Goal: Find contact information: Find contact information

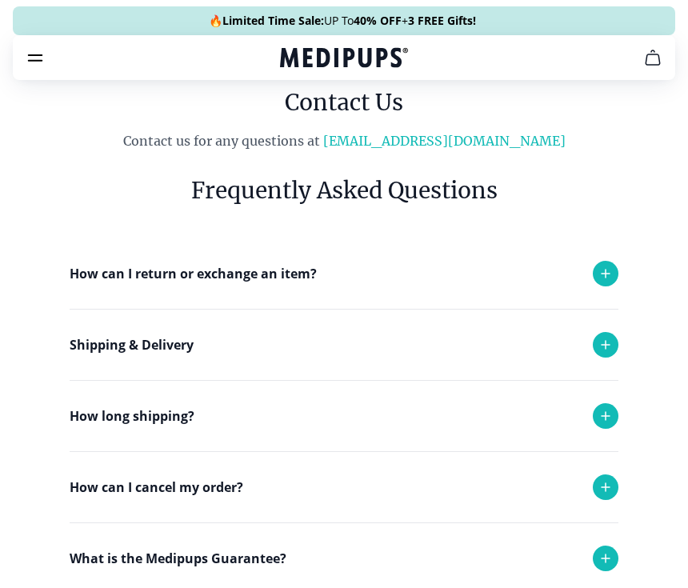
click at [606, 261] on div at bounding box center [606, 274] width 26 height 26
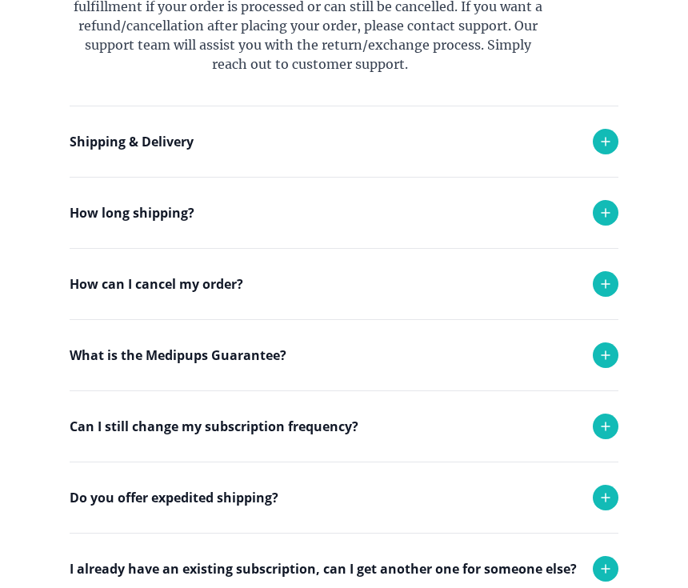
scroll to position [649, 0]
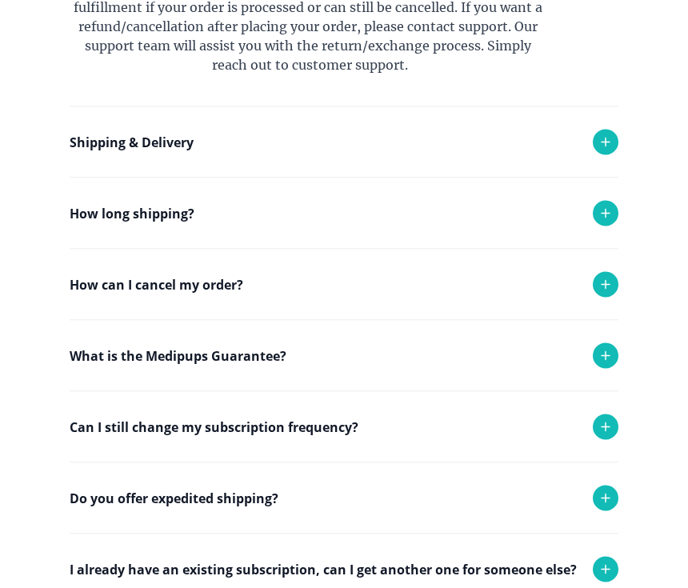
click at [610, 290] on icon at bounding box center [605, 284] width 19 height 19
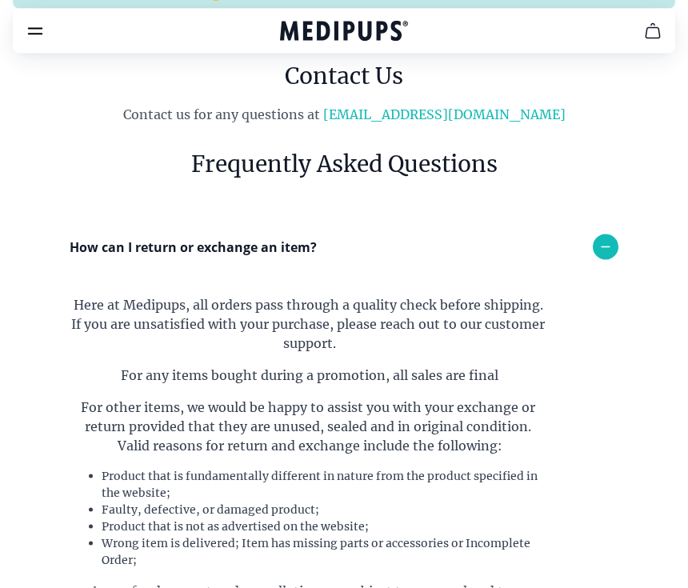
scroll to position [0, 0]
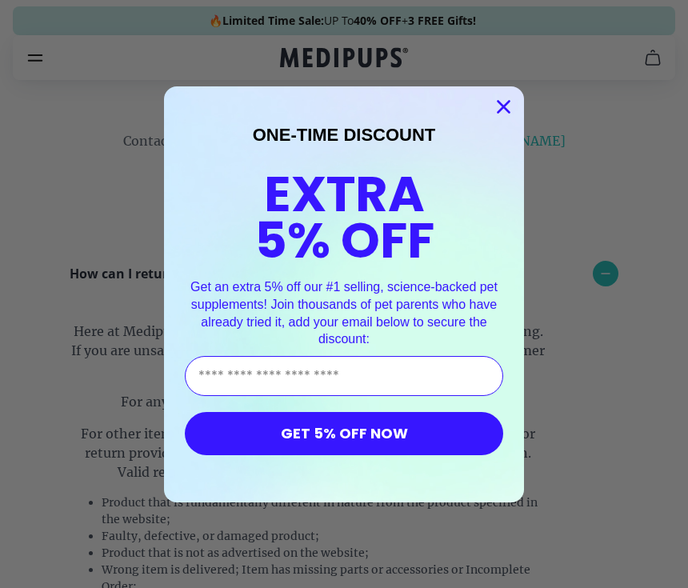
click at [515, 106] on circle "Close dialog" at bounding box center [504, 106] width 26 height 26
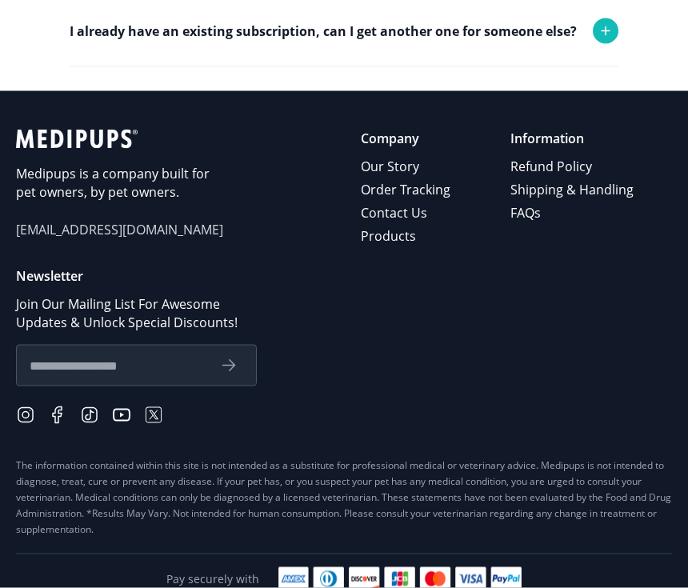
scroll to position [1300, 0]
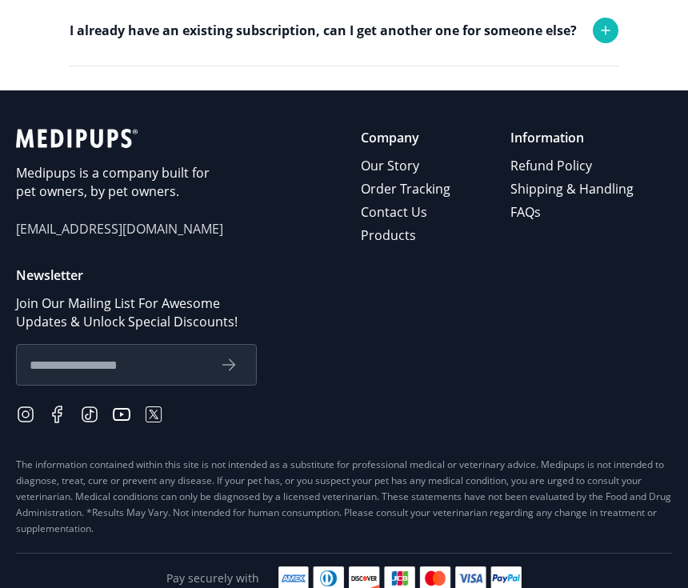
click at [403, 212] on link "Contact Us" at bounding box center [407, 212] width 92 height 23
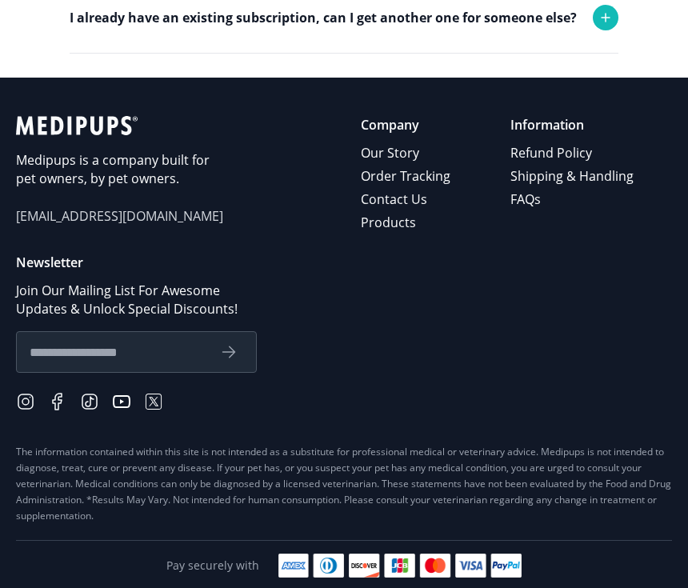
scroll to position [1311, 0]
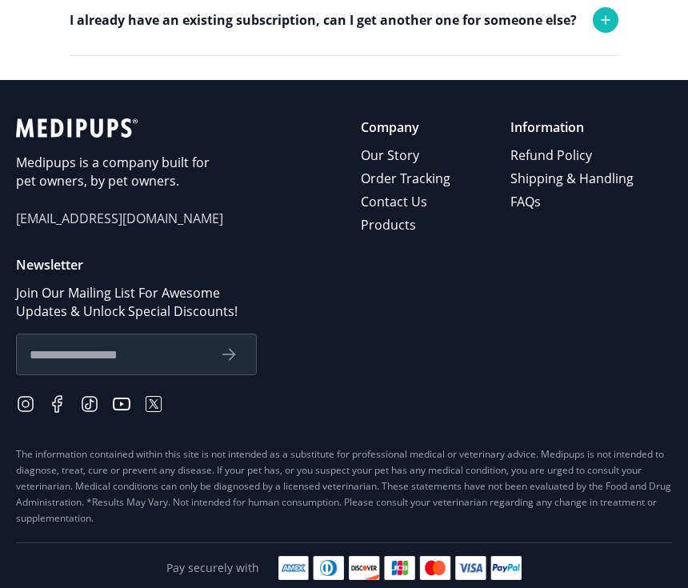
click at [558, 156] on link "Refund Policy" at bounding box center [574, 155] width 126 height 23
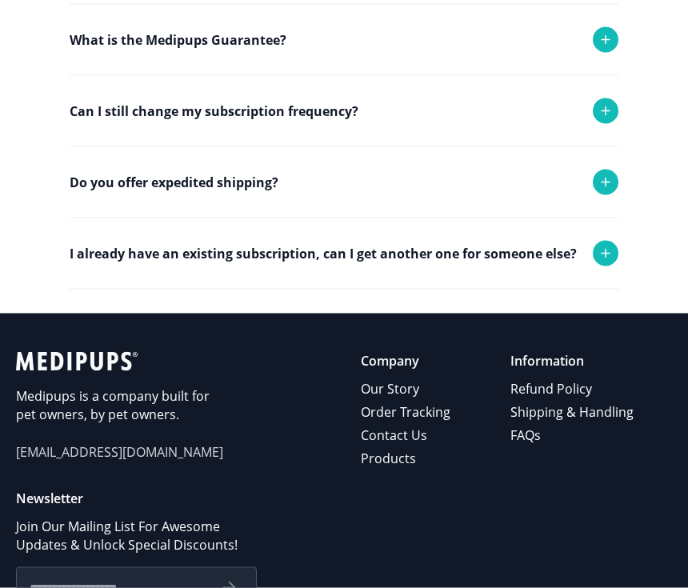
scroll to position [831, 0]
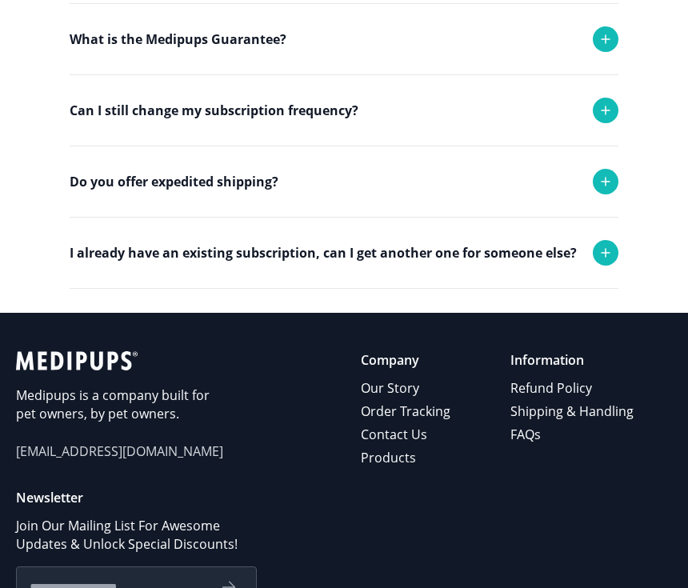
click at [110, 450] on span "[EMAIL_ADDRESS][DOMAIN_NAME]" at bounding box center [120, 452] width 208 height 18
click at [108, 458] on span "[EMAIL_ADDRESS][DOMAIN_NAME]" at bounding box center [120, 452] width 208 height 18
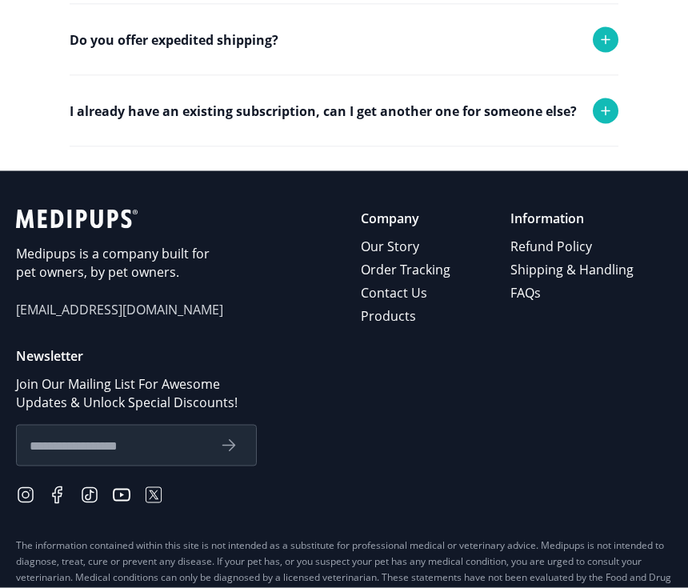
scroll to position [980, 0]
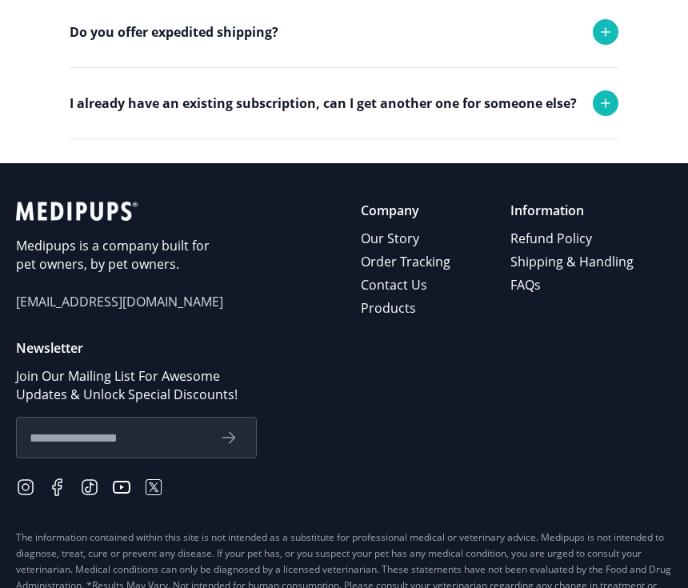
click at [157, 428] on input "text" at bounding box center [118, 437] width 177 height 21
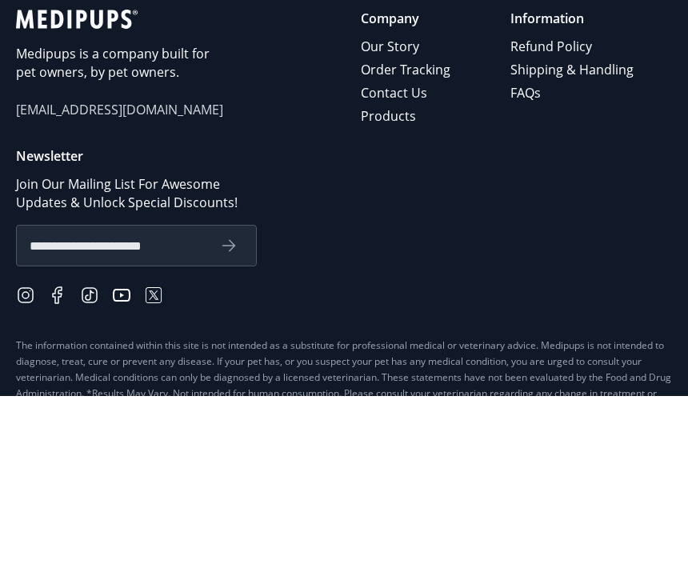
type input "**********"
click at [109, 202] on div "Medipups is a company built for pet owners, by pet owners. [EMAIL_ADDRESS][DOMA…" at bounding box center [120, 261] width 208 height 118
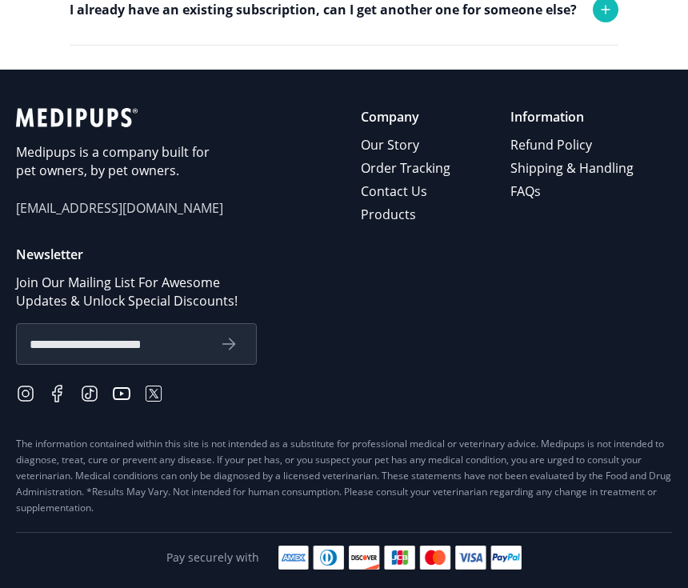
click at [136, 226] on div "**********" at bounding box center [344, 272] width 656 height 328
click at [234, 347] on button "submit" at bounding box center [228, 344] width 29 height 21
click at [126, 214] on span "[EMAIL_ADDRESS][DOMAIN_NAME]" at bounding box center [120, 208] width 208 height 18
click at [130, 214] on span "[EMAIL_ADDRESS][DOMAIN_NAME]" at bounding box center [120, 208] width 208 height 18
click at [129, 214] on span "[EMAIL_ADDRESS][DOMAIN_NAME]" at bounding box center [120, 208] width 208 height 18
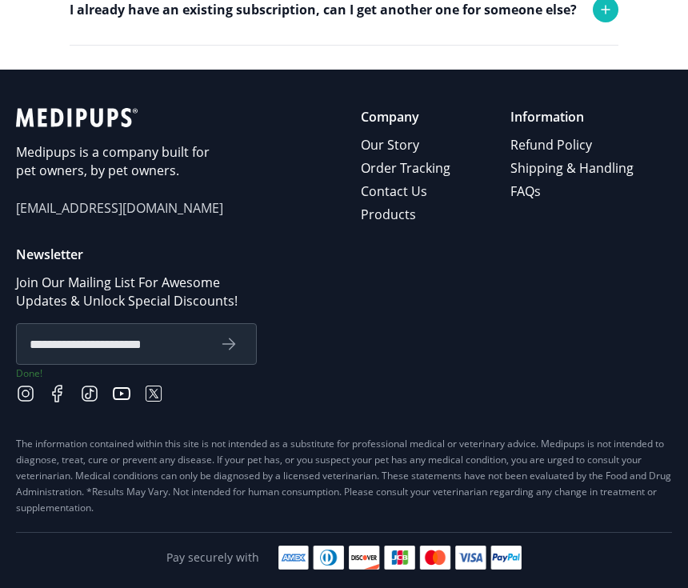
click at [93, 213] on span "[EMAIL_ADDRESS][DOMAIN_NAME]" at bounding box center [120, 208] width 208 height 18
copy span "[EMAIL_ADDRESS][DOMAIN_NAME]"
click at [598, 328] on div "**********" at bounding box center [344, 326] width 656 height 161
